Goal: Task Accomplishment & Management: Complete application form

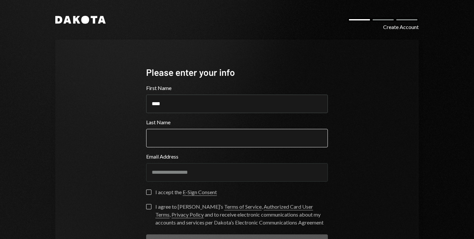
type input "****"
click at [194, 137] on input "Last Name" at bounding box center [237, 138] width 182 height 18
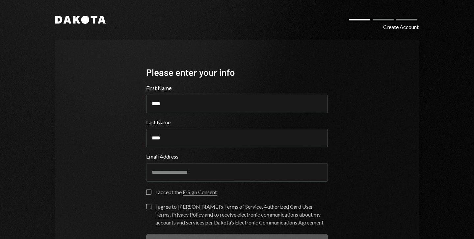
type input "****"
click at [153, 191] on label "I accept the E-Sign Consent" at bounding box center [181, 192] width 71 height 7
click at [152, 191] on button "I accept the E-Sign Consent" at bounding box center [148, 191] width 5 height 5
click at [149, 205] on button "I agree to Dakota’s Terms of Service , Authorized Card User Terms , Privacy Pol…" at bounding box center [148, 206] width 5 height 5
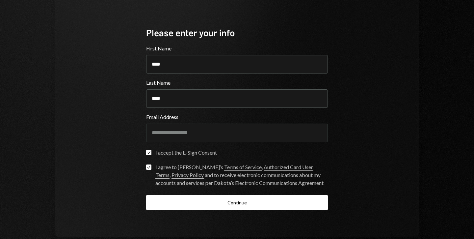
scroll to position [41, 0]
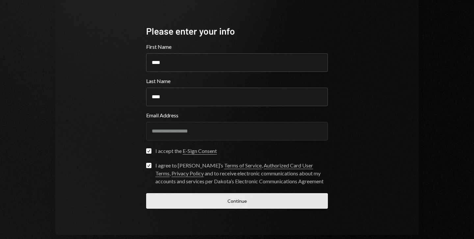
click at [215, 201] on button "Continue" at bounding box center [237, 200] width 182 height 15
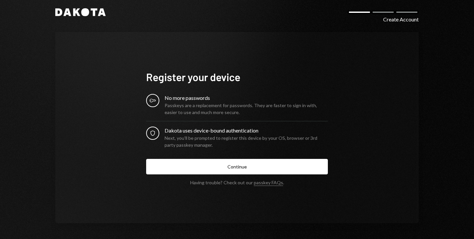
scroll to position [8, 0]
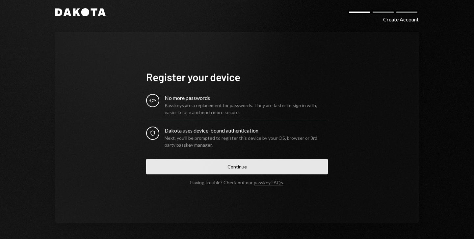
click at [234, 162] on button "Continue" at bounding box center [237, 166] width 182 height 15
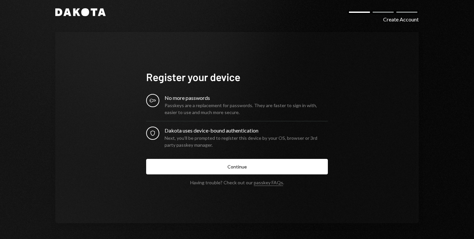
click at [339, 72] on div "Register your device Key No more passwords Passkeys are a replacement for passw…" at bounding box center [237, 127] width 364 height 191
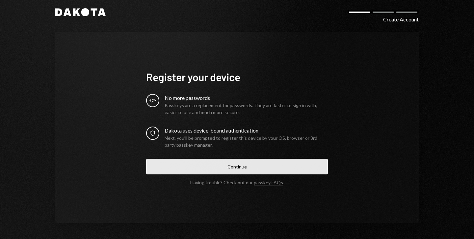
click at [239, 168] on button "Continue" at bounding box center [237, 166] width 182 height 15
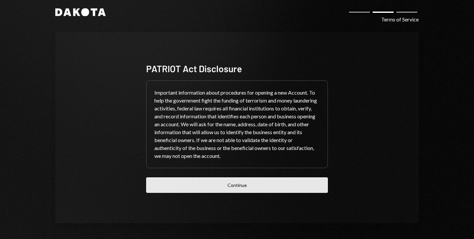
click at [223, 182] on button "Continue" at bounding box center [237, 184] width 182 height 15
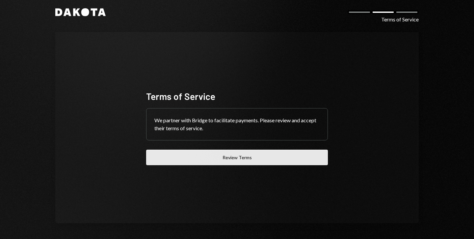
click at [220, 160] on button "Review Terms" at bounding box center [237, 157] width 182 height 15
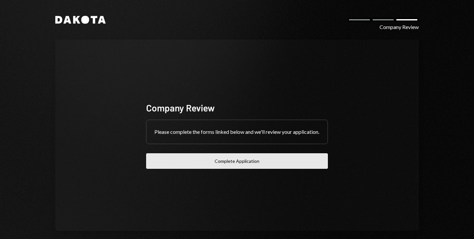
click at [227, 161] on button "Complete Application" at bounding box center [237, 160] width 182 height 15
